Goal: Transaction & Acquisition: Purchase product/service

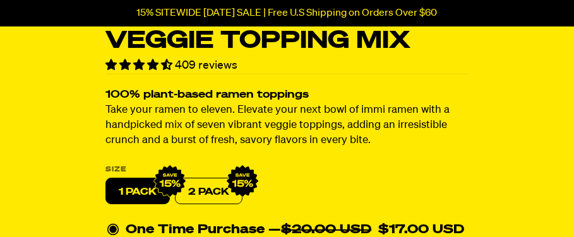
scroll to position [505, 0]
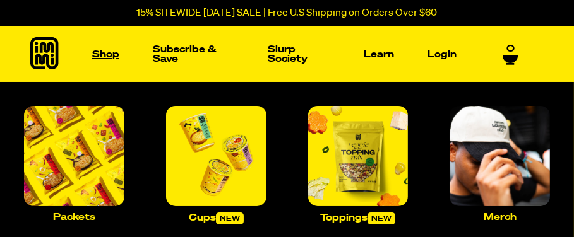
click at [108, 55] on link "Shop" at bounding box center [105, 55] width 37 height 20
click at [349, 145] on img "Main navigation" at bounding box center [358, 156] width 100 height 100
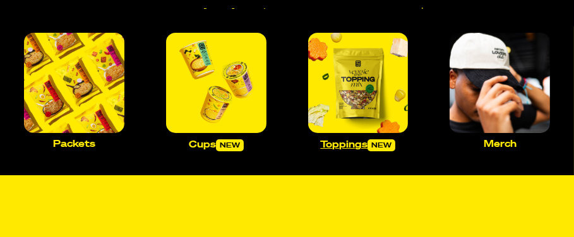
scroll to position [84, 0]
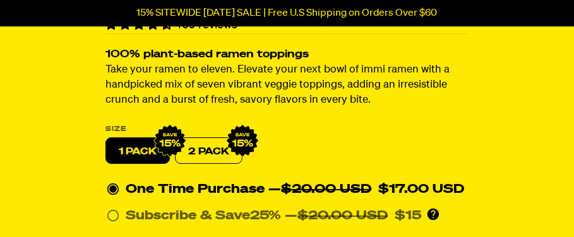
scroll to position [589, 0]
